Goal: Information Seeking & Learning: Learn about a topic

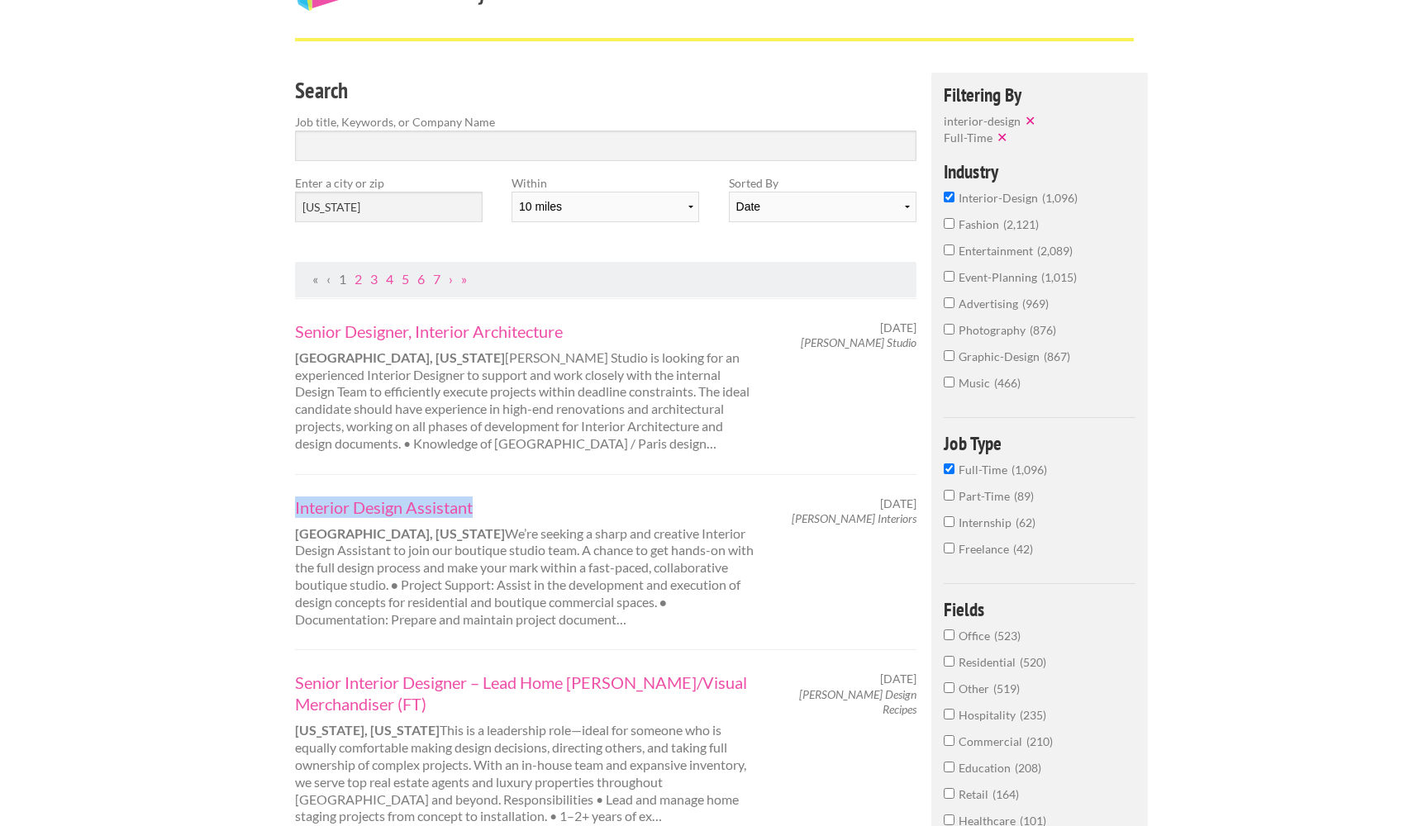
scroll to position [13, 0]
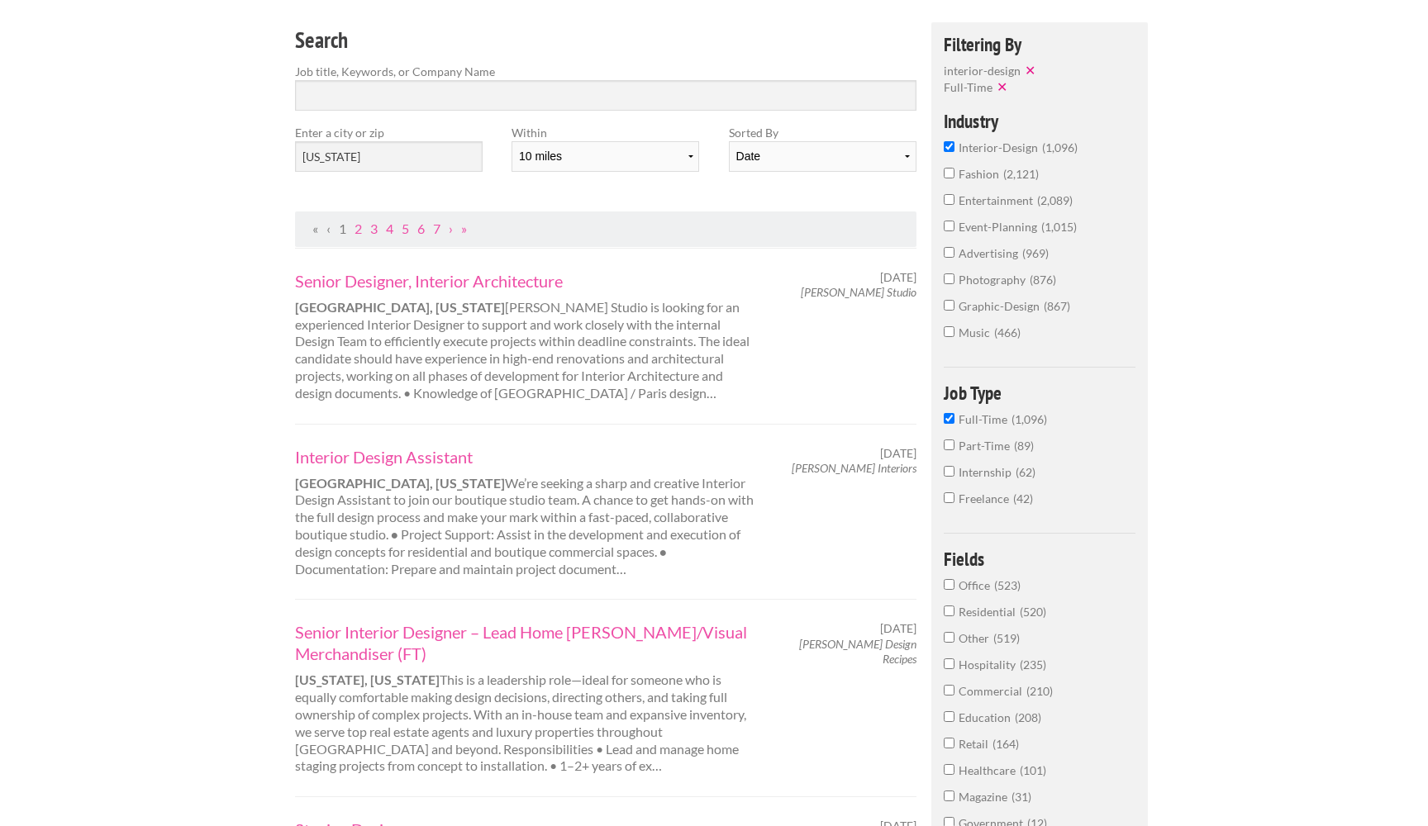
scroll to position [103, 0]
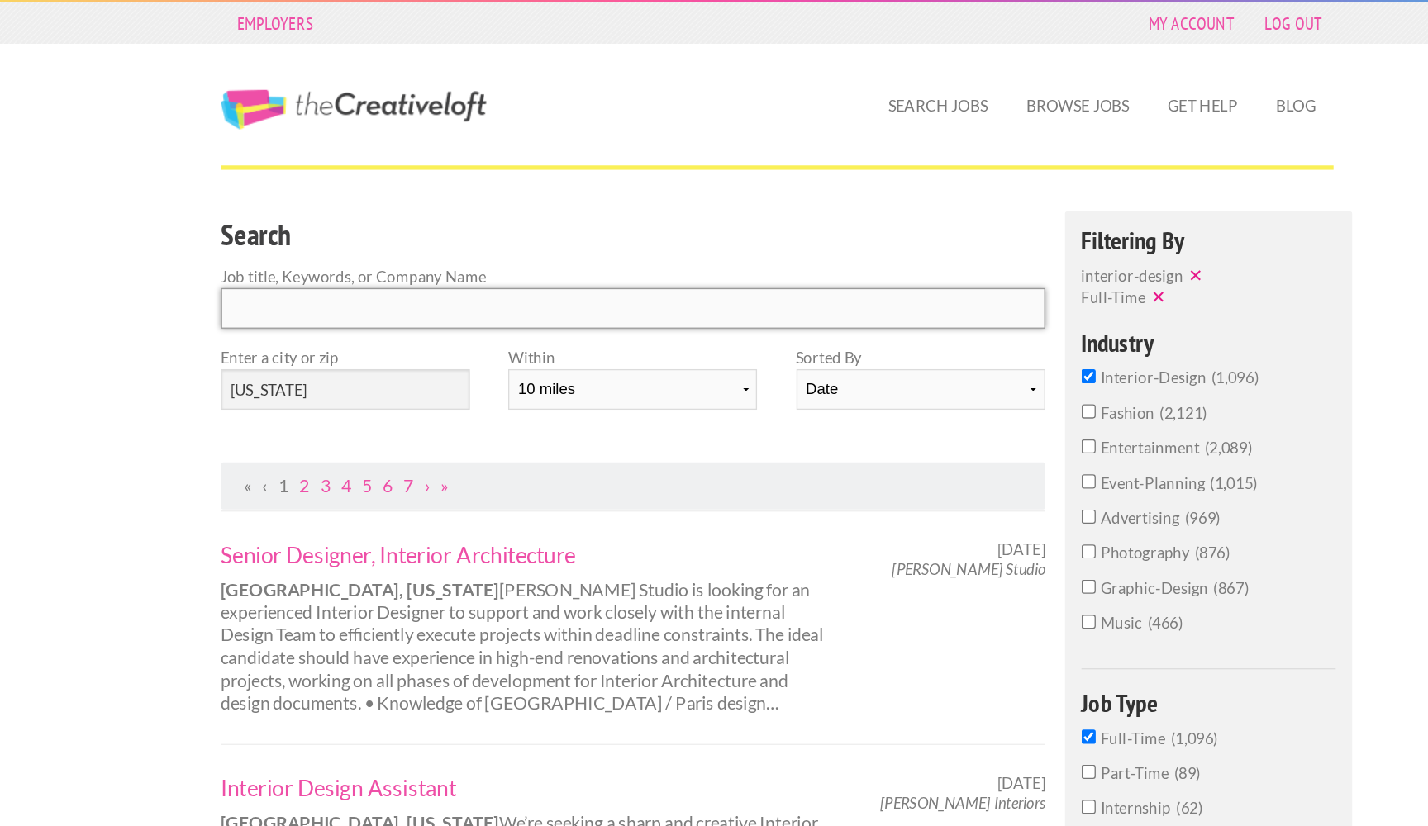
click at [369, 221] on input "Search" at bounding box center [606, 232] width 622 height 31
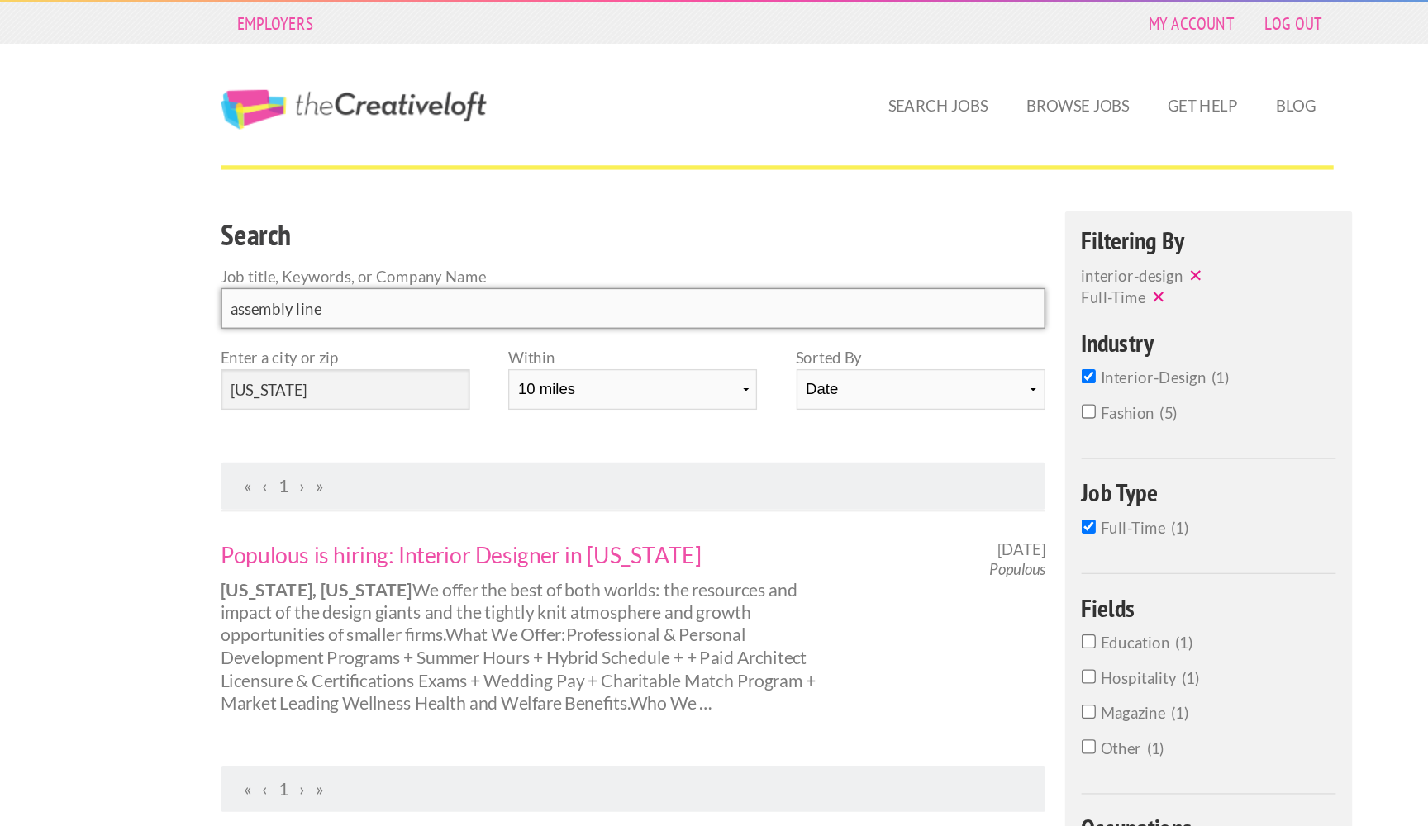
click at [295, 235] on input "assembly line" at bounding box center [606, 232] width 622 height 31
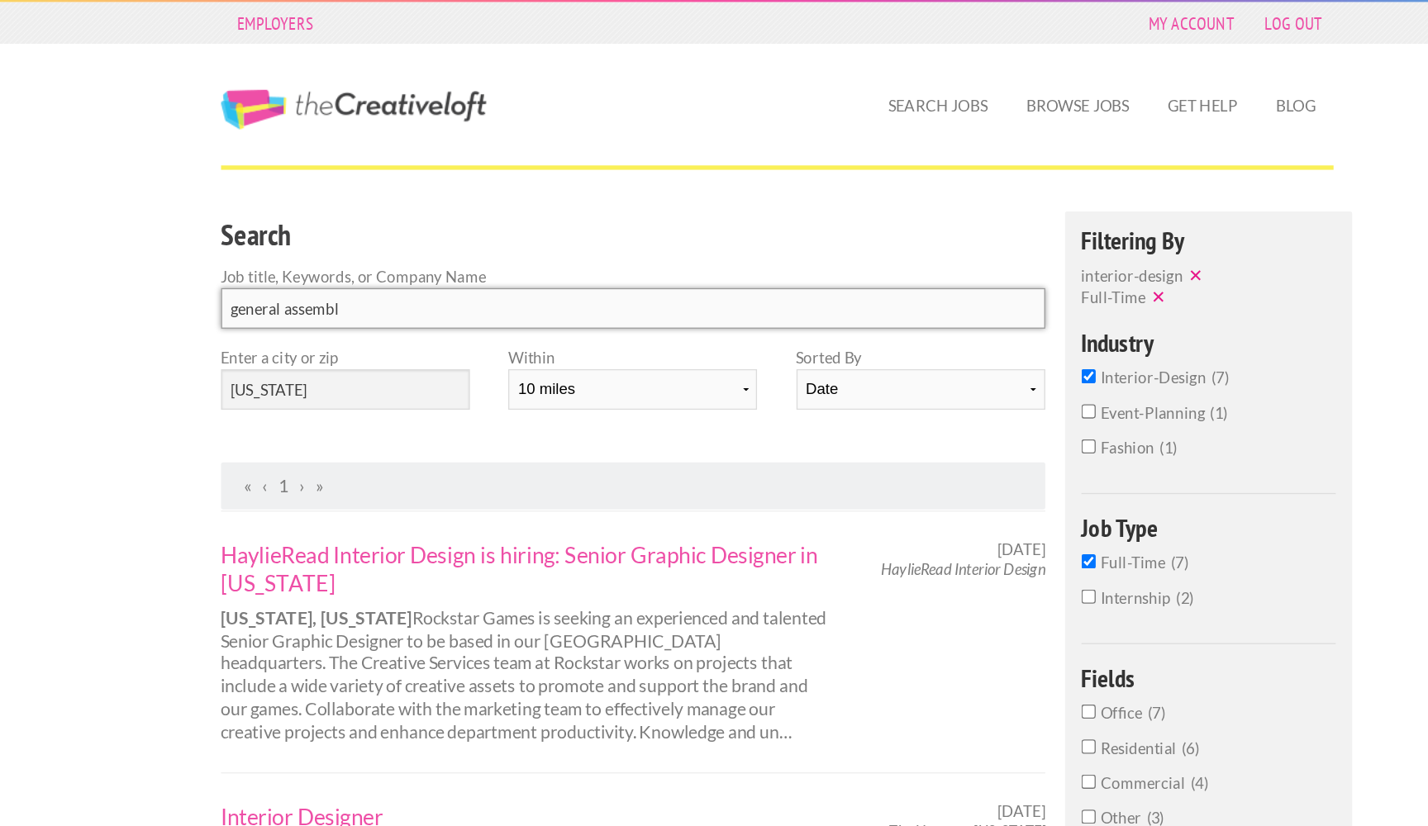
type input "general assembly"
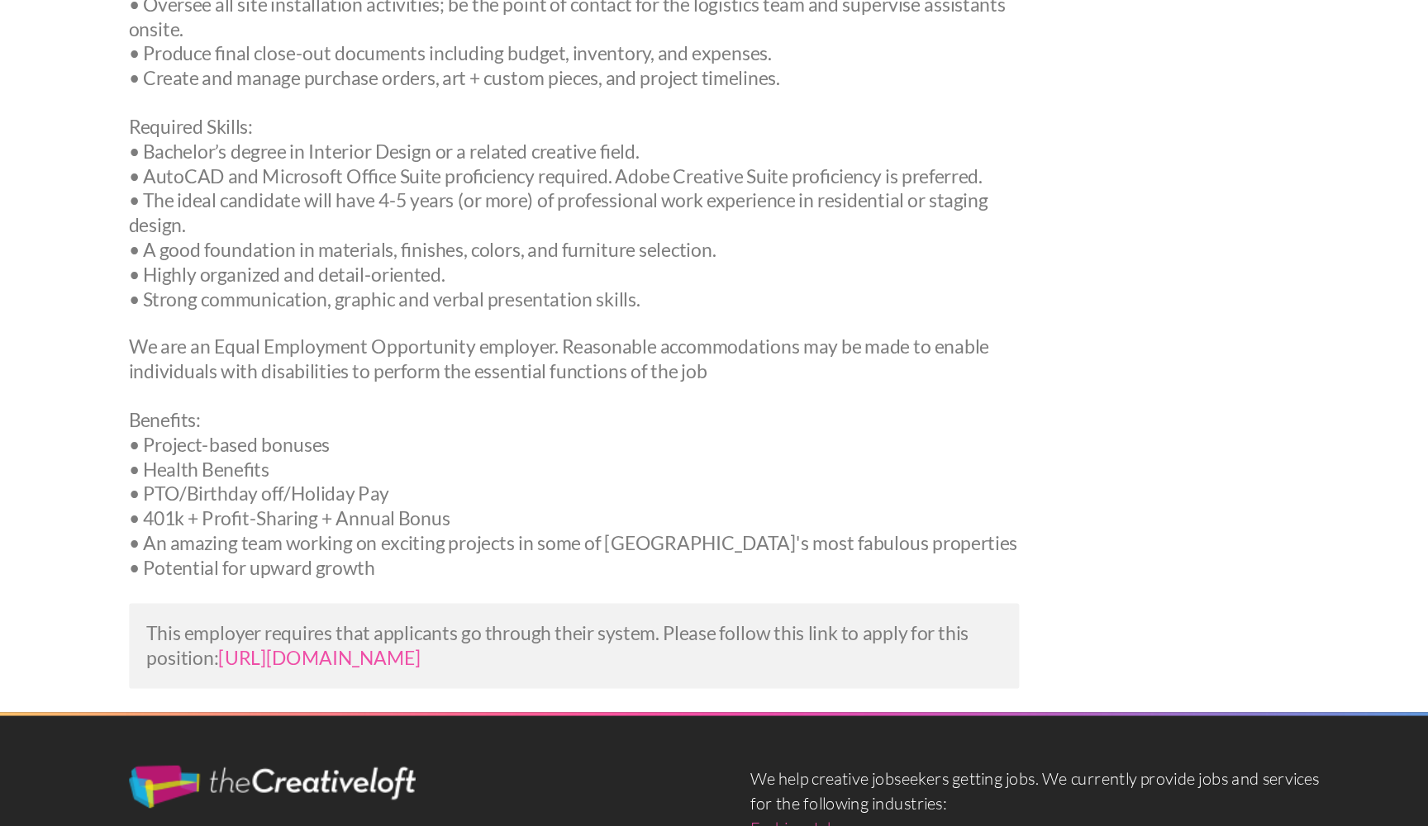
scroll to position [267, 0]
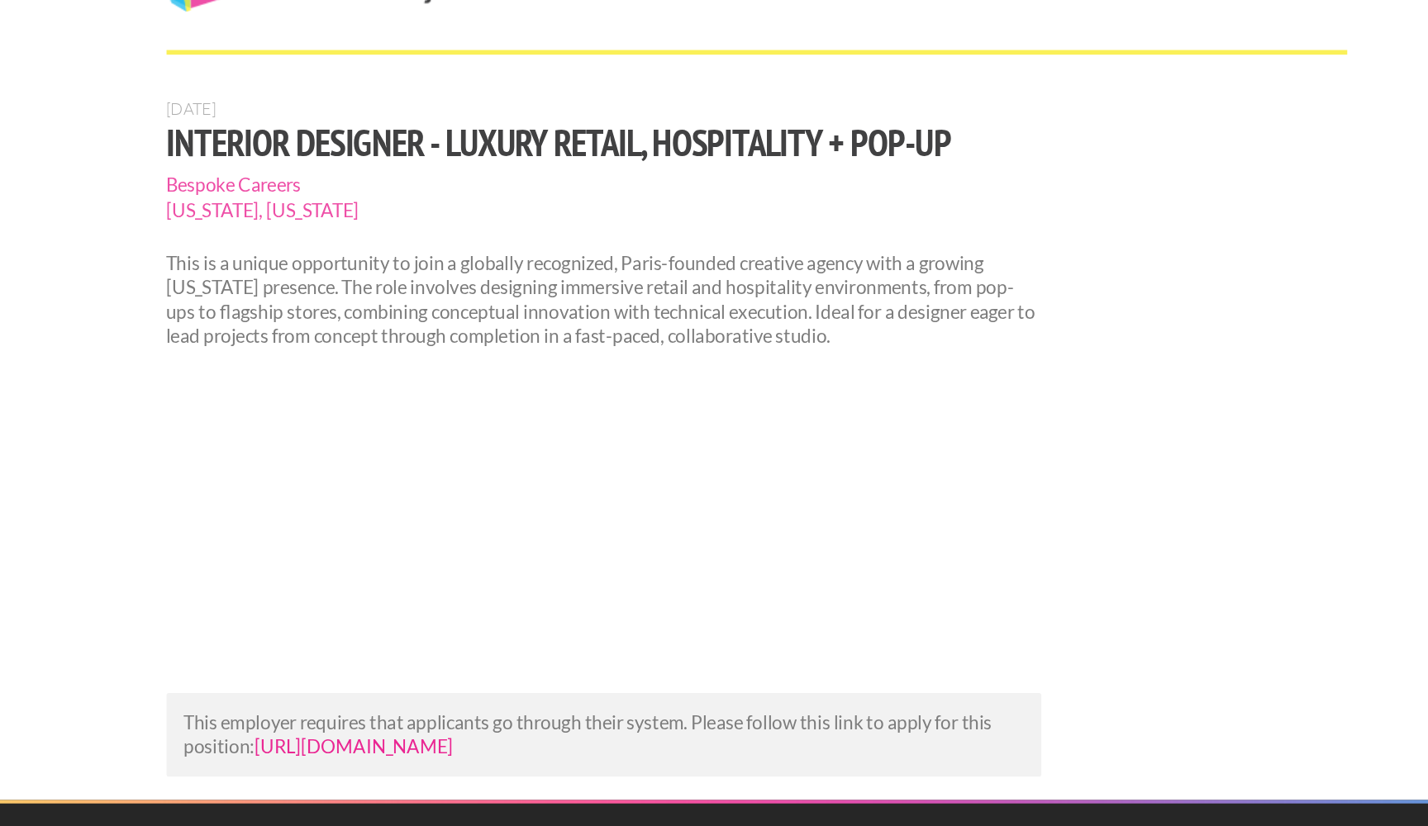
click at [392, 611] on link "[URL][DOMAIN_NAME]" at bounding box center [428, 619] width 141 height 16
click at [395, 611] on link "[URL][DOMAIN_NAME]" at bounding box center [428, 619] width 141 height 16
